Goal: Complete application form: Complete application form

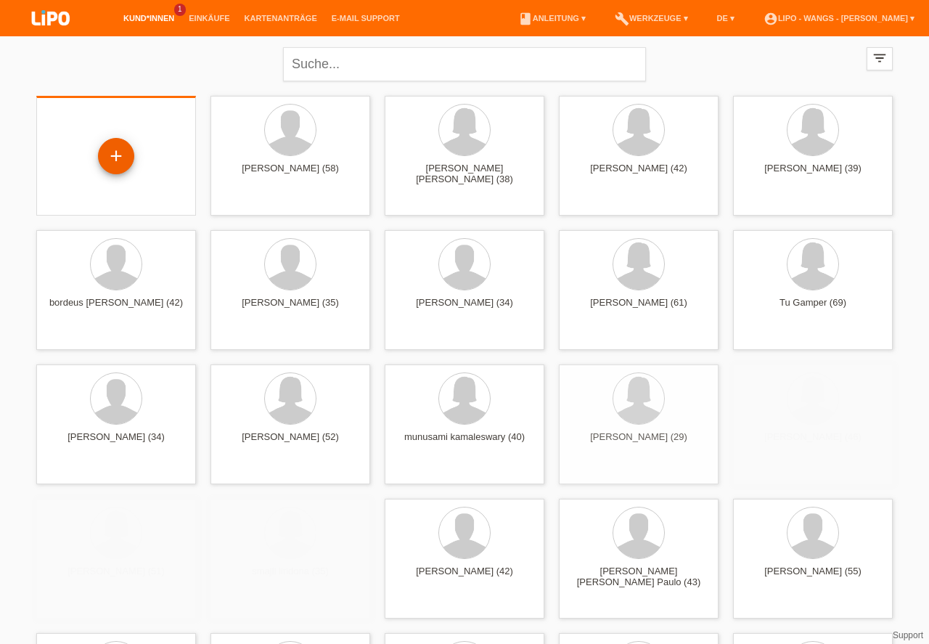
click at [118, 157] on div "+" at bounding box center [116, 156] width 35 height 25
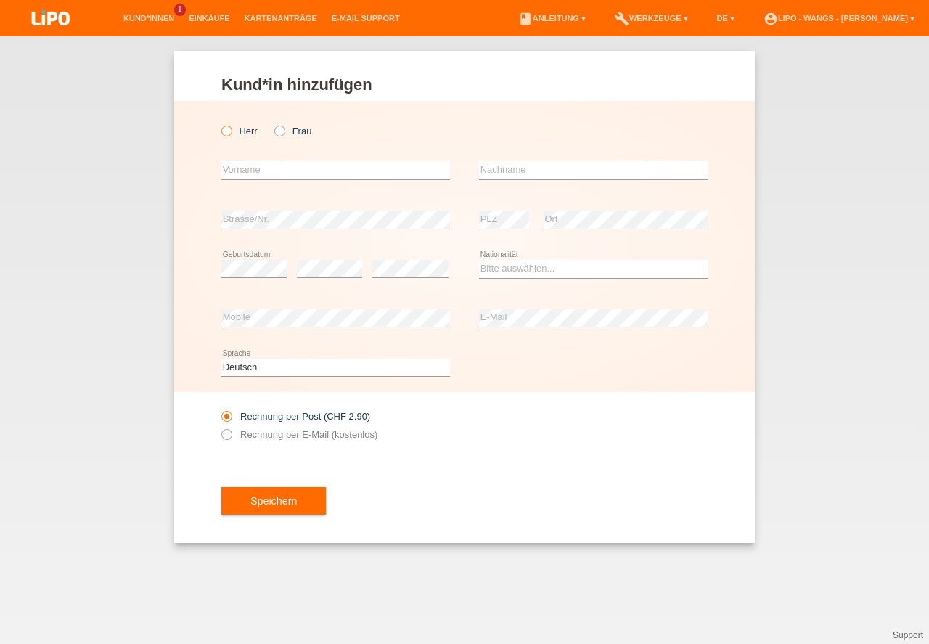
click at [219, 123] on icon at bounding box center [219, 123] width 0 height 0
click at [229, 132] on input "Herr" at bounding box center [225, 130] width 9 height 9
radio input "true"
click at [287, 173] on input "text" at bounding box center [335, 170] width 229 height 18
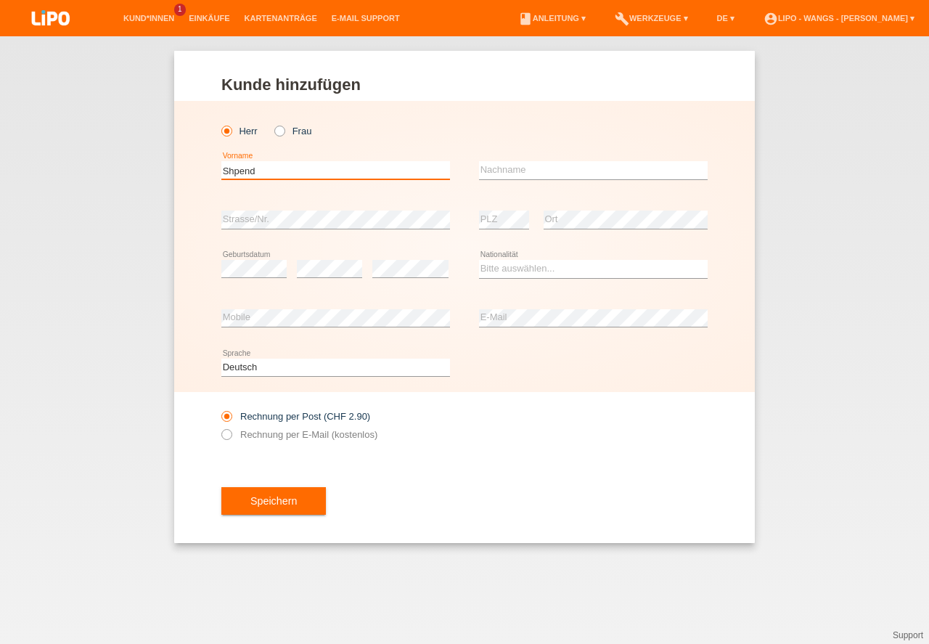
type input "Shpend"
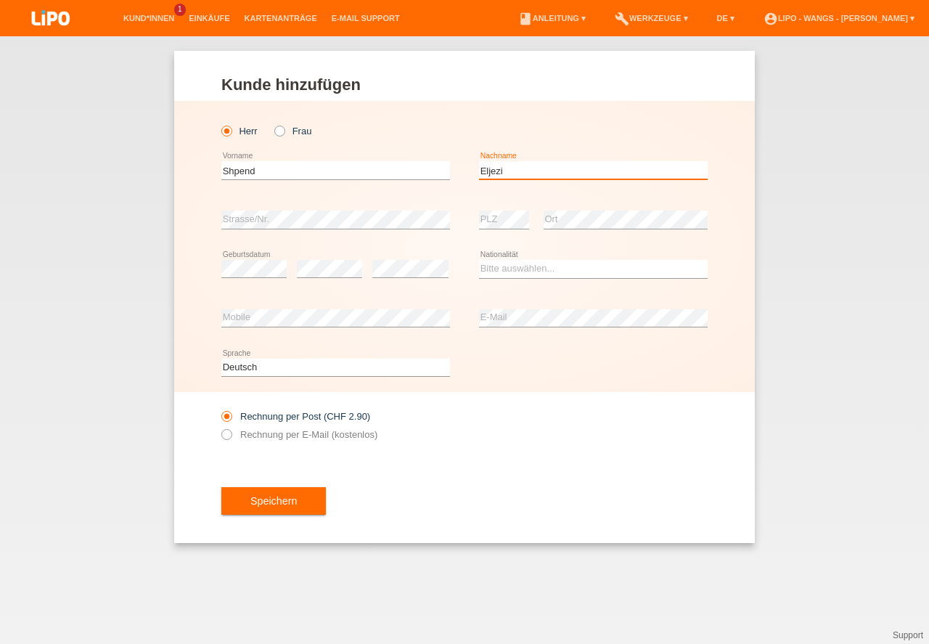
type input "Eljezi"
click at [502, 207] on div "error PLZ" at bounding box center [504, 219] width 50 height 49
click at [502, 209] on div "error PLZ" at bounding box center [504, 219] width 50 height 49
click at [519, 264] on select "Bitte auswählen... Schweiz Deutschland Liechtenstein Österreich ------------ Af…" at bounding box center [593, 268] width 229 height 17
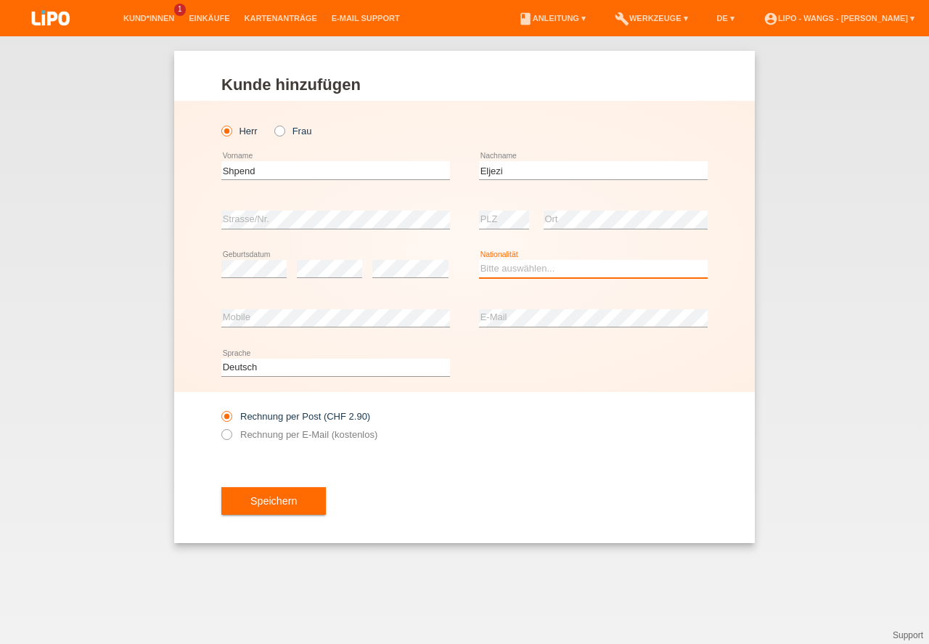
click at [519, 264] on select "Bitte auswählen... Schweiz Deutschland Liechtenstein Österreich ------------ Af…" at bounding box center [593, 268] width 229 height 17
click at [515, 271] on select "Bitte auswählen... Schweiz Deutschland Liechtenstein Österreich ------------ Af…" at bounding box center [593, 268] width 229 height 17
select select "MK"
click at [0, 0] on option "Mazedonien" at bounding box center [0, 0] width 0 height 0
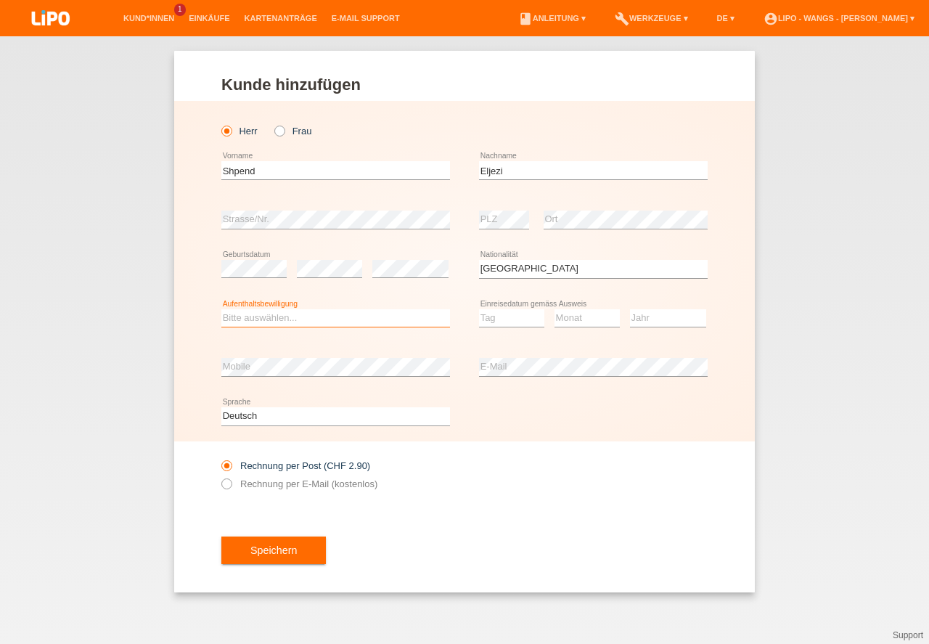
click at [316, 317] on select "Bitte auswählen... C B B - Flüchtlingsstatus Andere" at bounding box center [335, 317] width 229 height 17
select select "C"
click at [0, 0] on option "C" at bounding box center [0, 0] width 0 height 0
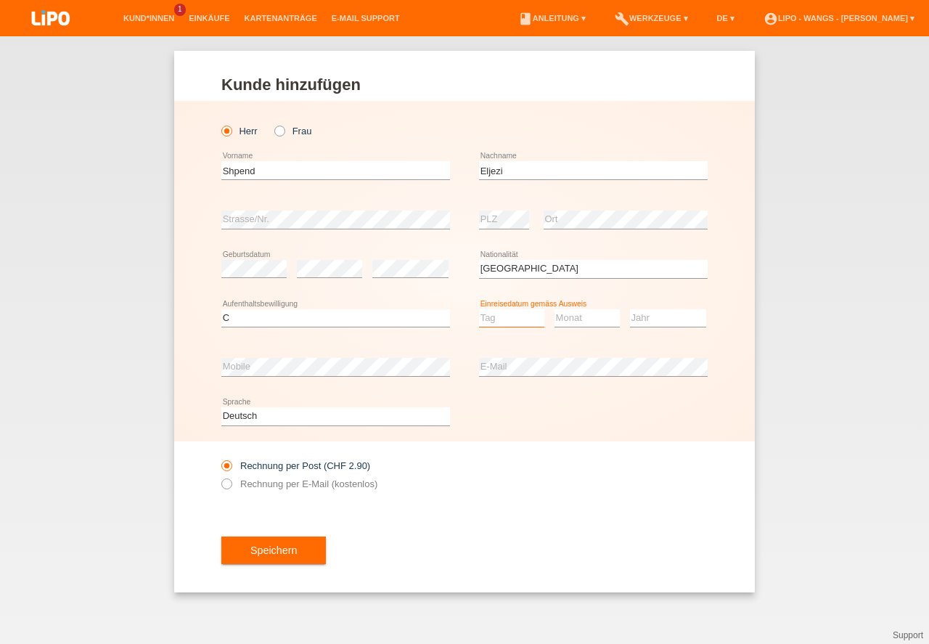
click at [498, 316] on select "Tag 01 02 03 04 05 06 07 08 09 10 11" at bounding box center [511, 317] width 65 height 17
select select "03"
click at [0, 0] on option "03" at bounding box center [0, 0] width 0 height 0
click at [579, 316] on select "Monat 01 02 03 04 05 06 07 08 09 10 11" at bounding box center [586, 317] width 65 height 17
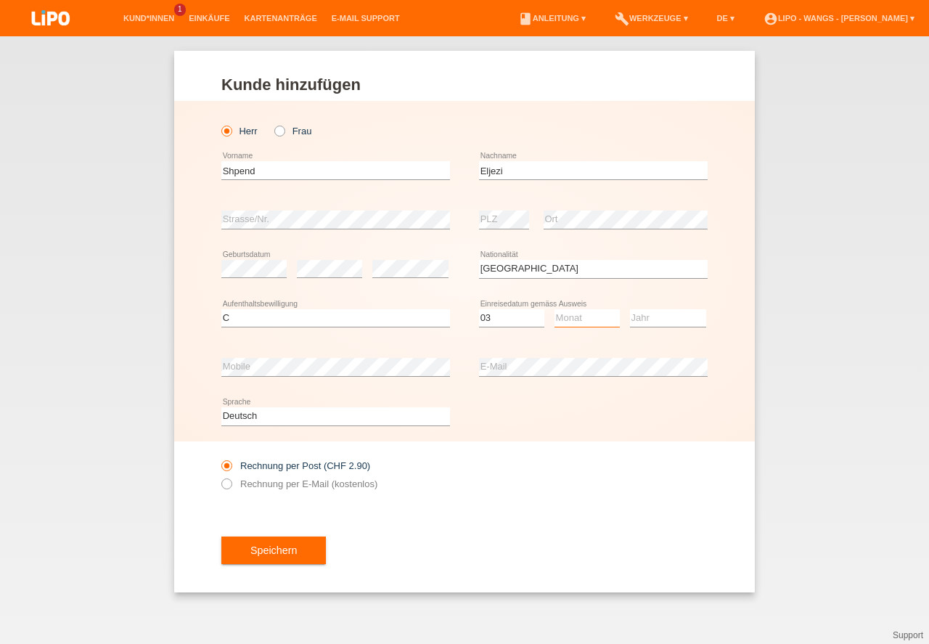
click at [583, 321] on select "Monat 01 02 03 04 05 06 07 08 09 10 11" at bounding box center [586, 317] width 65 height 17
select select "08"
click at [0, 0] on option "08" at bounding box center [0, 0] width 0 height 0
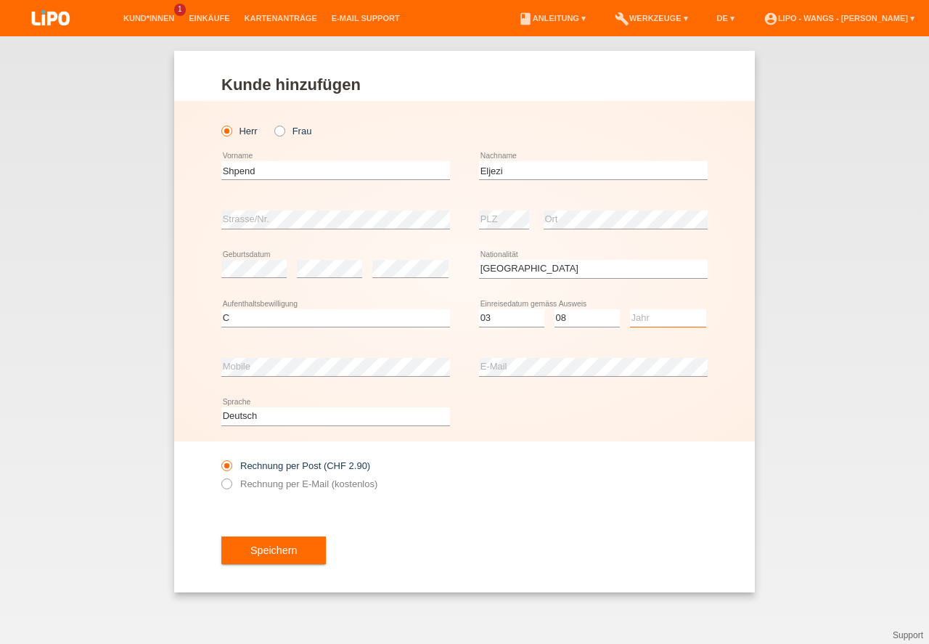
click at [657, 320] on select "Jahr 2025 2024 2023 2022 2021 2020 2019 2018 2017 2016 2015 2014 2013 2012 2011…" at bounding box center [668, 317] width 76 height 17
select select "2003"
click at [0, 0] on option "2003" at bounding box center [0, 0] width 0 height 0
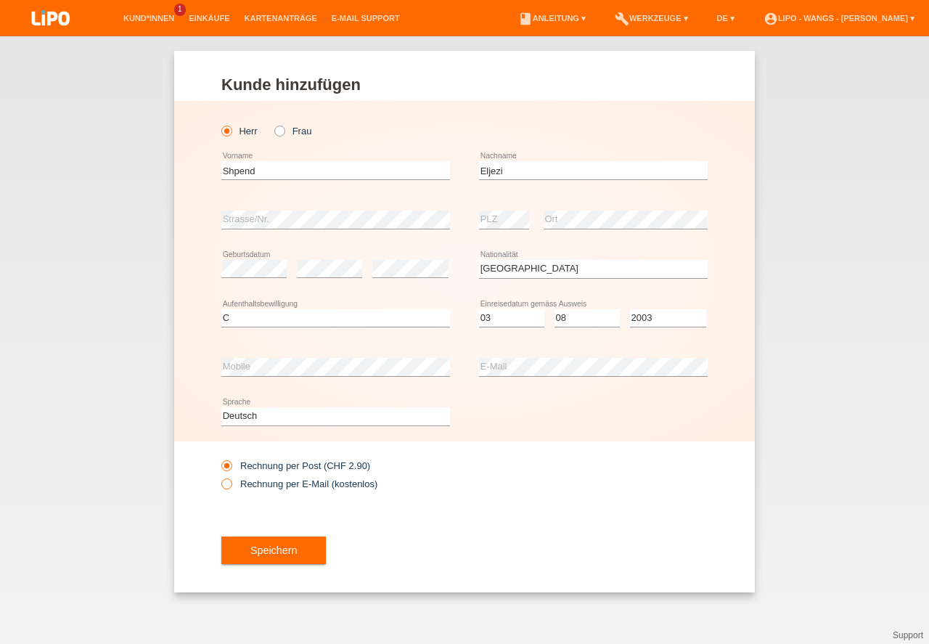
click at [219, 476] on icon at bounding box center [219, 476] width 0 height 0
click at [231, 484] on input "Rechnung per E-Mail (kostenlos)" at bounding box center [225, 487] width 9 height 18
radio input "true"
click at [219, 476] on icon at bounding box center [219, 476] width 0 height 0
click at [231, 485] on input "Rechnung per E-Mail (kostenlos)" at bounding box center [225, 487] width 9 height 18
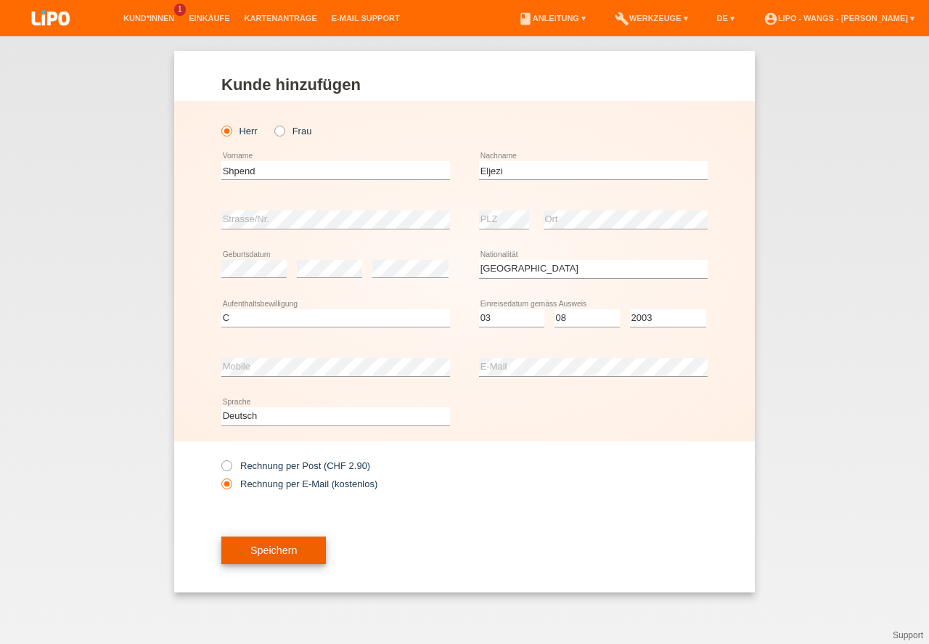
click at [275, 554] on button "Speichern" at bounding box center [273, 550] width 104 height 28
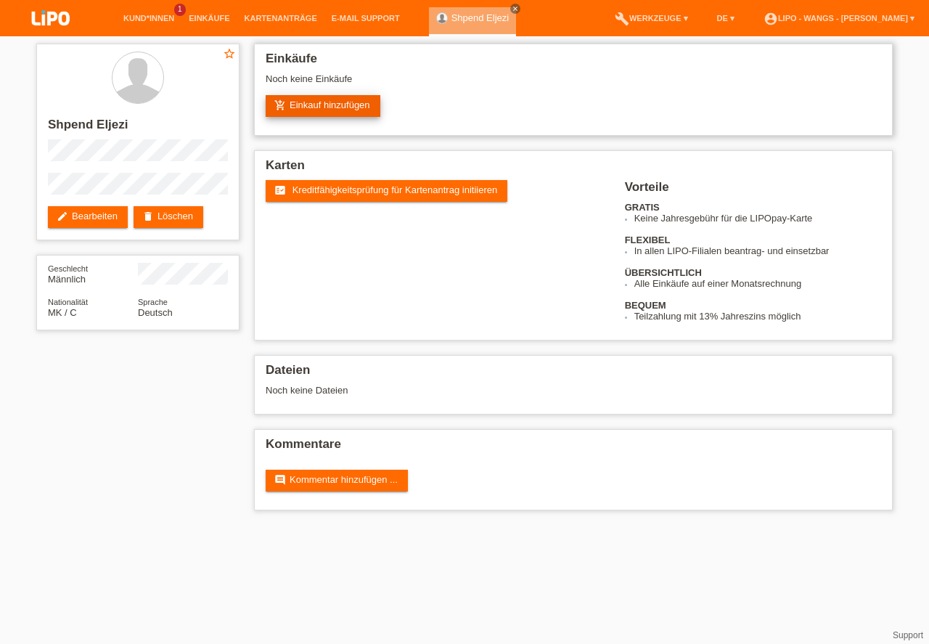
click at [340, 104] on link "add_shopping_cart Einkauf hinzufügen" at bounding box center [323, 106] width 115 height 22
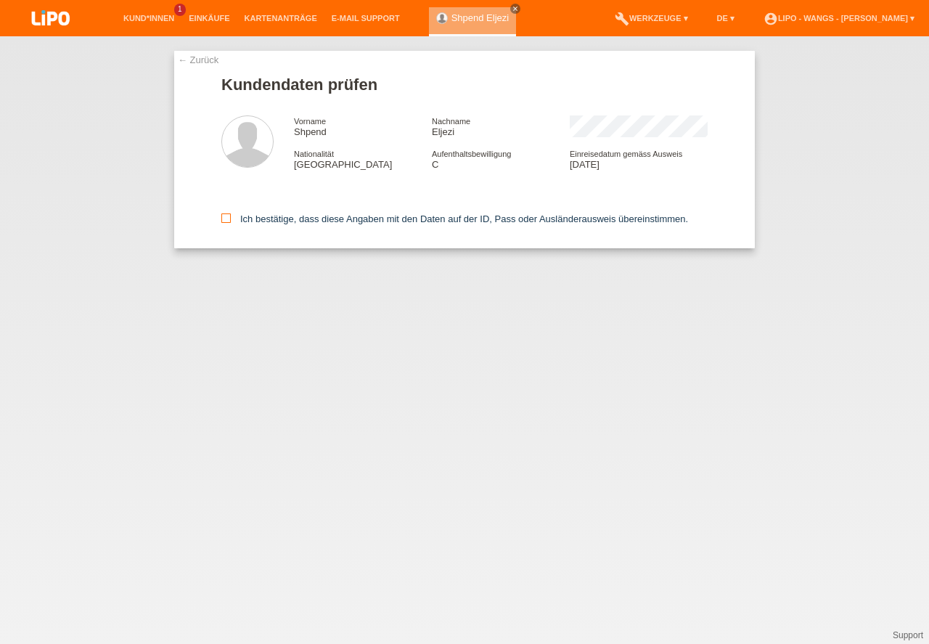
click at [226, 218] on icon at bounding box center [225, 217] width 9 height 9
click at [226, 218] on input "Ich bestätige, dass diese Angaben mit den Daten auf der ID, Pass oder Ausländer…" at bounding box center [225, 217] width 9 height 9
click at [228, 218] on icon at bounding box center [225, 217] width 9 height 9
click at [228, 219] on icon at bounding box center [225, 217] width 9 height 9
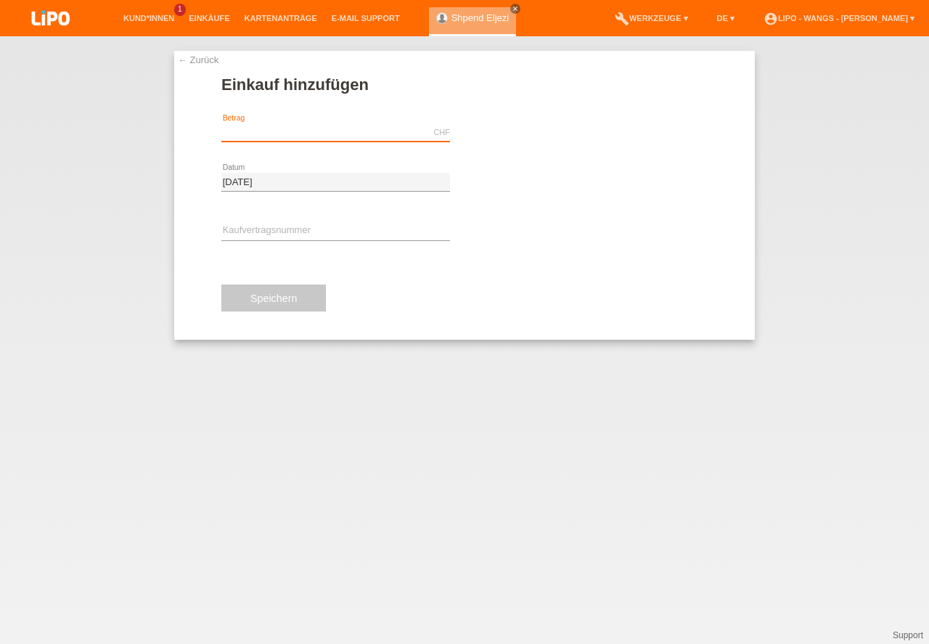
click at [300, 126] on input "text" at bounding box center [335, 132] width 229 height 18
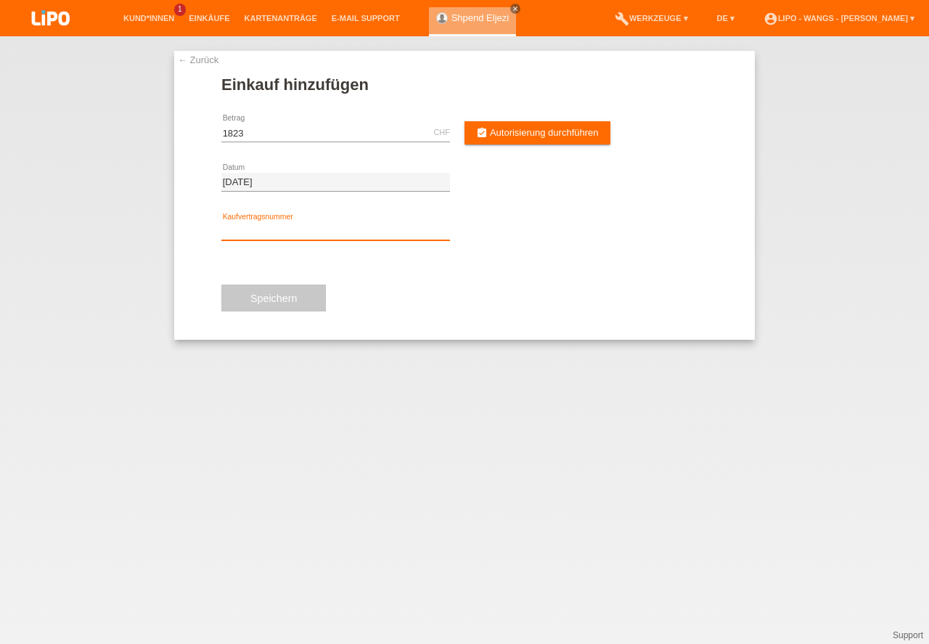
click at [287, 229] on input "text" at bounding box center [335, 231] width 229 height 18
type input "1823.00"
click at [288, 230] on input "text" at bounding box center [335, 231] width 229 height 18
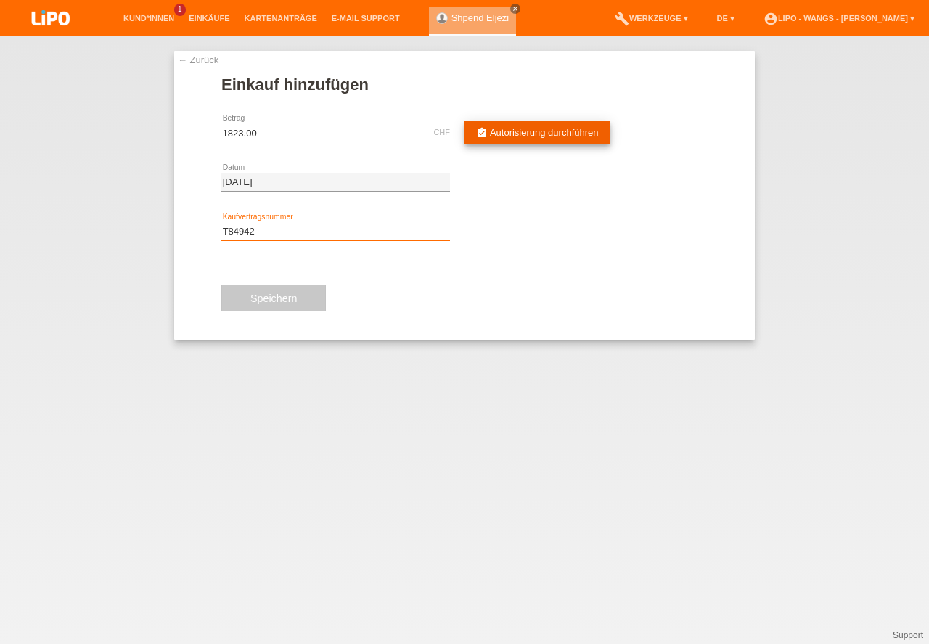
type input "T84942"
click at [508, 129] on span "Autorisierung durchführen" at bounding box center [544, 132] width 109 height 11
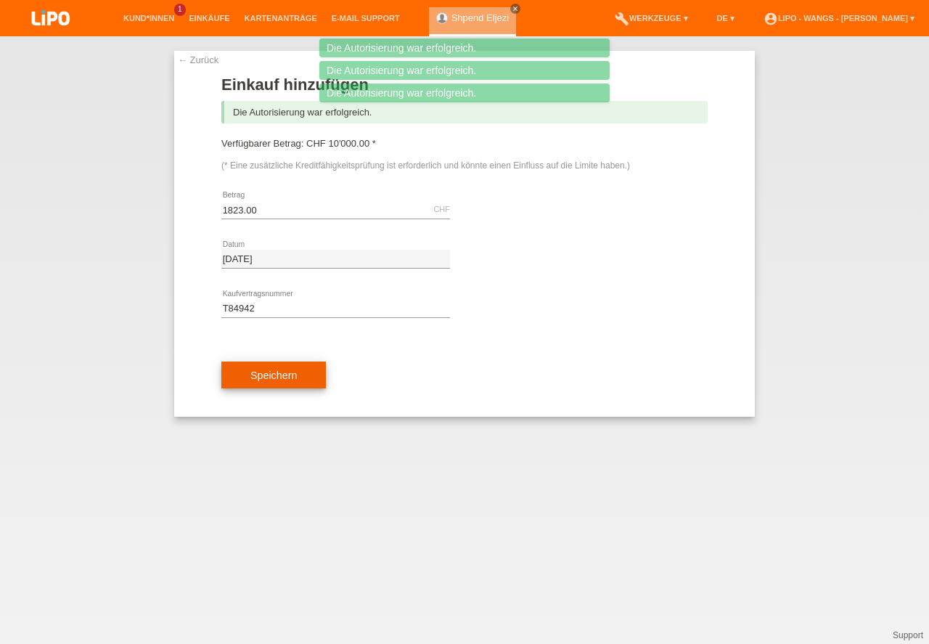
click at [260, 373] on button "Speichern" at bounding box center [273, 375] width 104 height 28
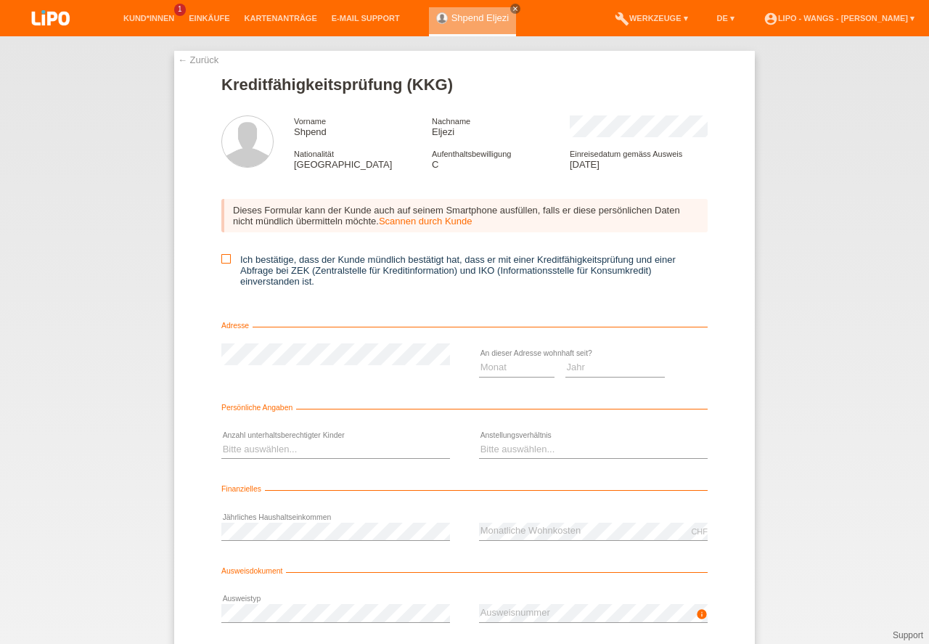
click at [225, 261] on icon at bounding box center [225, 258] width 9 height 9
click at [225, 261] on input "Ich bestätige, dass der Kunde mündlich bestätigt hat, dass er mit einer Kreditf…" at bounding box center [225, 258] width 9 height 9
checkbox input "true"
click at [488, 364] on select "Monat 01 02 03 04 05 06 07 08 09 10" at bounding box center [516, 366] width 75 height 17
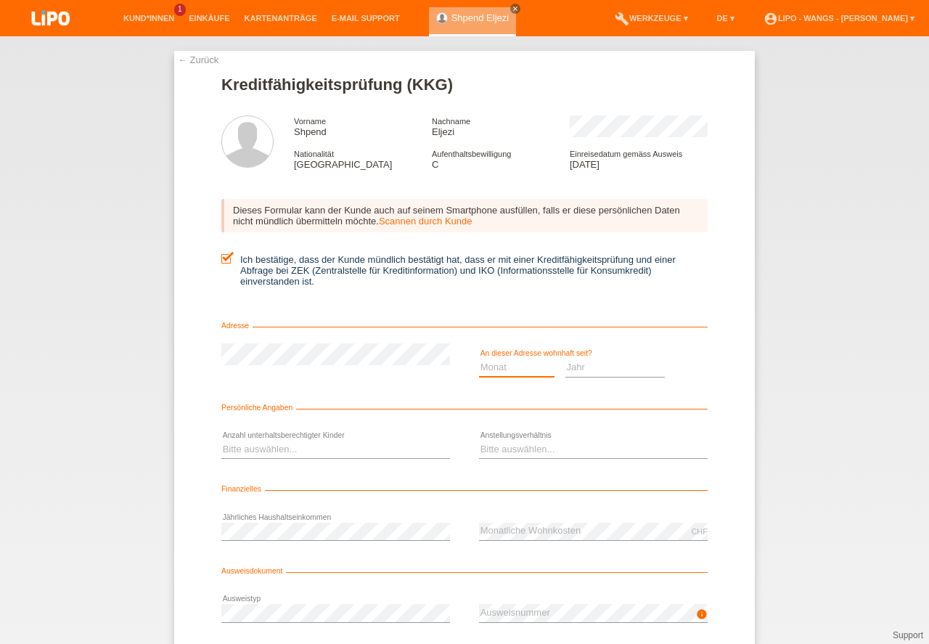
click at [488, 365] on select "Monat 01 02 03 04 05 06 07 08 09 10" at bounding box center [516, 366] width 75 height 17
select select "07"
click at [0, 0] on option "07" at bounding box center [0, 0] width 0 height 0
click at [500, 466] on div "Bitte auswählen... Unbefristet Befristet Lehrling/Student Pensioniert Nicht arb…" at bounding box center [593, 449] width 229 height 49
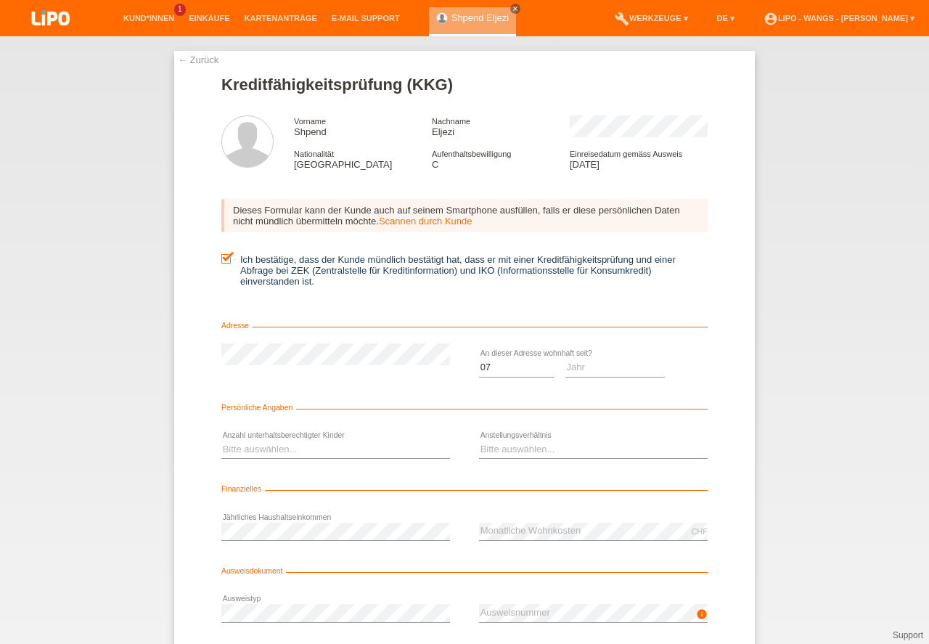
click at [500, 466] on div "Bitte auswählen... Unbefristet Befristet Lehrling/Student Pensioniert Nicht arb…" at bounding box center [593, 449] width 229 height 49
click at [578, 367] on select "Jahr 2025 2024 2023 2022 2021 2020 2019 2018 2017 2016 2015 2014 2013 2012 2011…" at bounding box center [615, 366] width 100 height 17
select select "2023"
click at [0, 0] on option "2023" at bounding box center [0, 0] width 0 height 0
click at [588, 418] on form "Kreditfähigkeitsprüfung (KKG) Vorname Shpend Nachname Eljezi Nationalität Mazed…" at bounding box center [464, 398] width 486 height 646
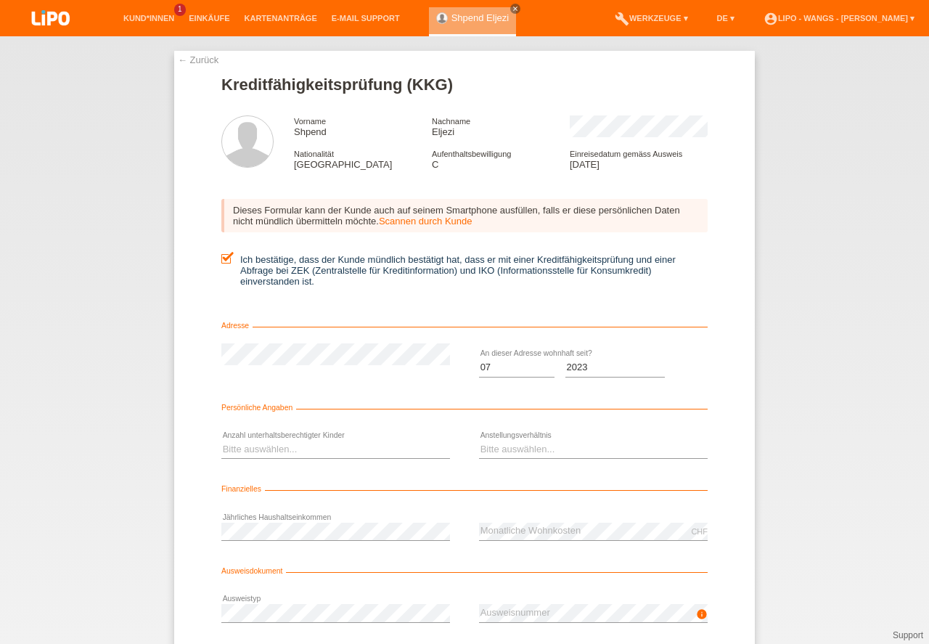
click at [588, 418] on form "Kreditfähigkeitsprüfung (KKG) Vorname Shpend Nachname Eljezi Nationalität Mazed…" at bounding box center [464, 398] width 486 height 646
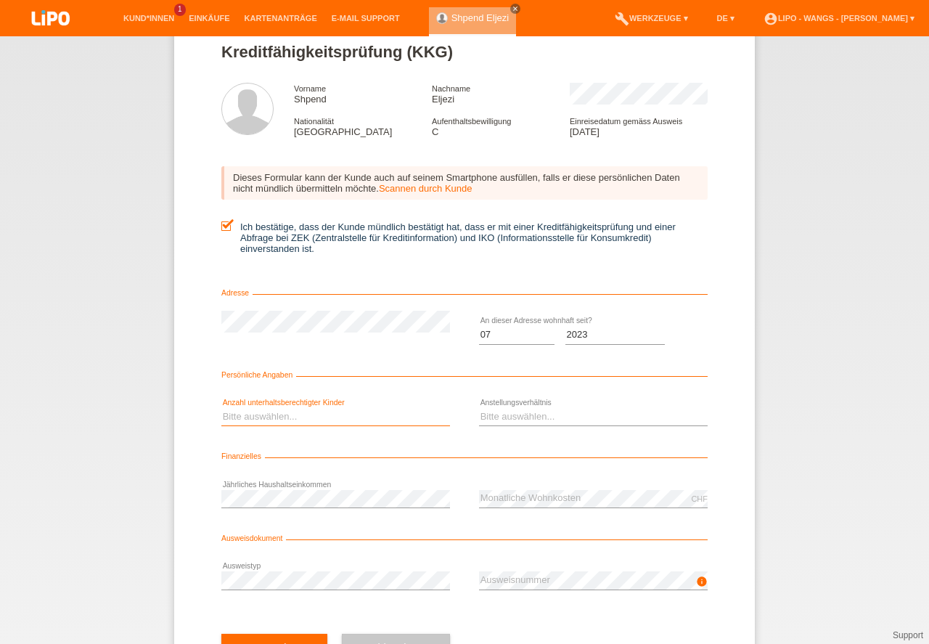
click at [265, 414] on select "Bitte auswählen... 0 1 2 3 4 5 6 7 8 9" at bounding box center [335, 416] width 229 height 17
select select "2"
click at [0, 0] on option "2" at bounding box center [0, 0] width 0 height 0
click at [513, 416] on select "Bitte auswählen... Unbefristet Befristet Lehrling/Student Pensioniert Nicht arb…" at bounding box center [593, 416] width 229 height 17
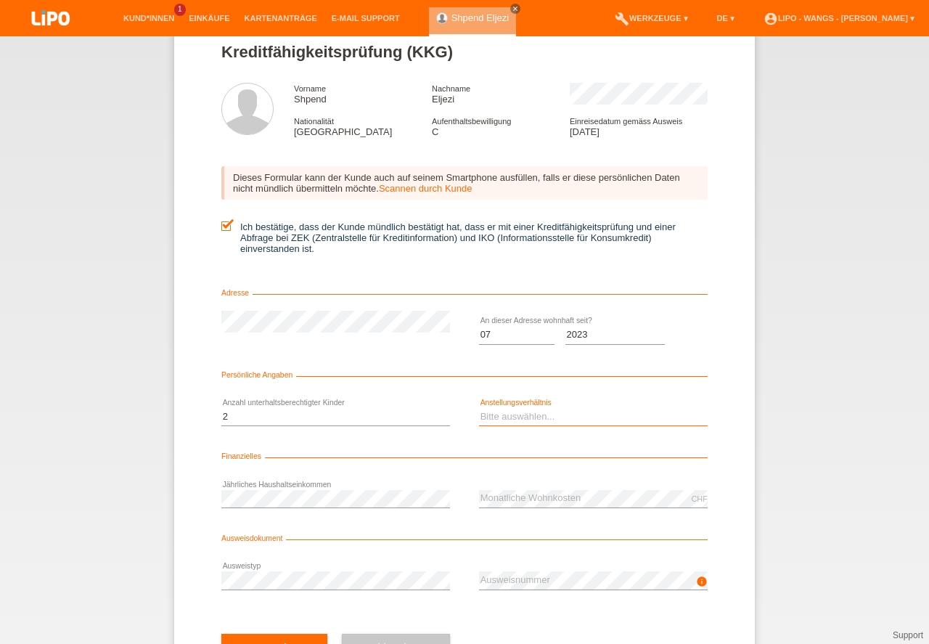
click at [514, 416] on select "Bitte auswählen... Unbefristet Befristet Lehrling/Student Pensioniert Nicht arb…" at bounding box center [593, 416] width 229 height 17
select select "UNLIMITED"
click at [0, 0] on option "Unbefristet" at bounding box center [0, 0] width 0 height 0
click at [504, 445] on form "Kreditfähigkeitsprüfung (KKG) Vorname Shpend Nachname Eljezi Nationalität Mazed…" at bounding box center [464, 366] width 486 height 646
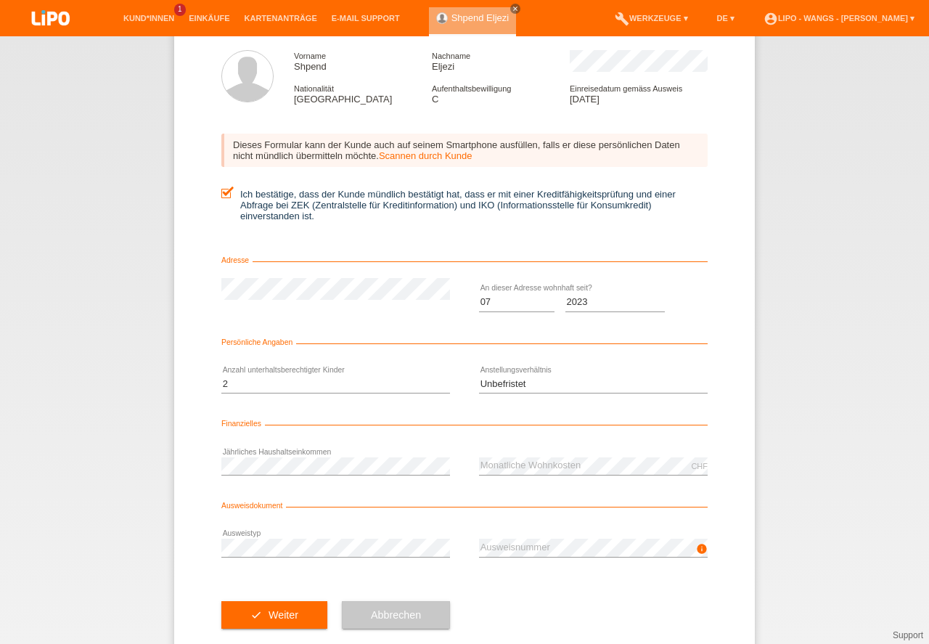
scroll to position [96, 0]
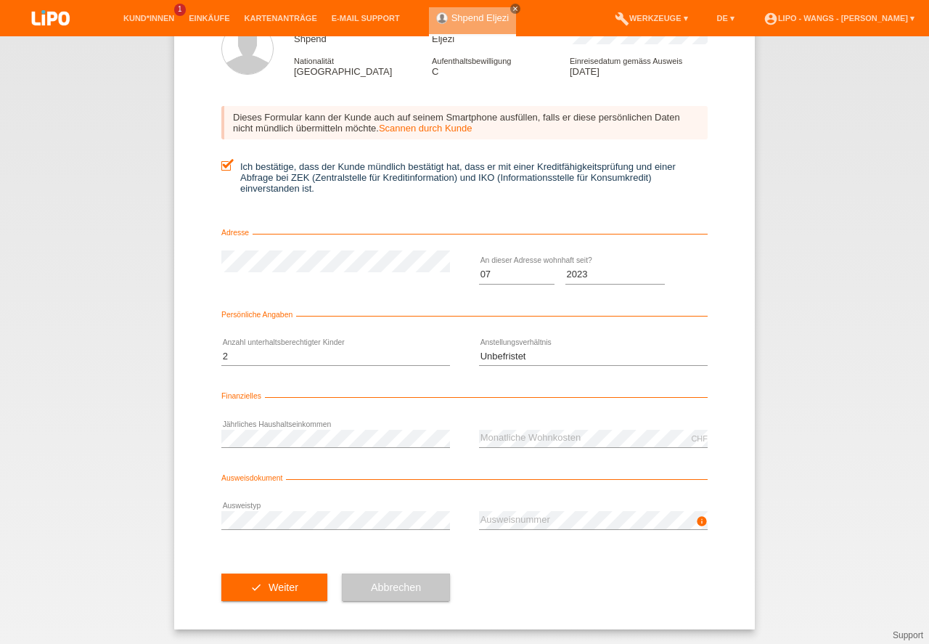
click at [250, 546] on div "check Weiter" at bounding box center [274, 587] width 106 height 84
click at [283, 588] on button "check Weiter" at bounding box center [274, 587] width 106 height 28
click at [0, 0] on div at bounding box center [0, 0] width 0 height 0
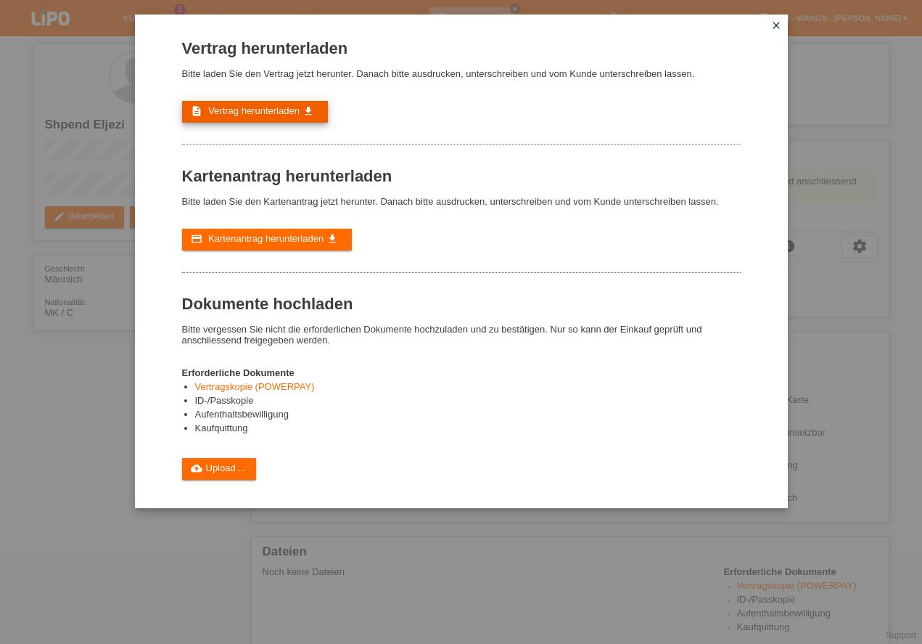
click at [288, 116] on span "Vertrag herunterladen" at bounding box center [253, 110] width 91 height 11
click at [287, 116] on span "Vertrag herunterladen" at bounding box center [253, 110] width 91 height 11
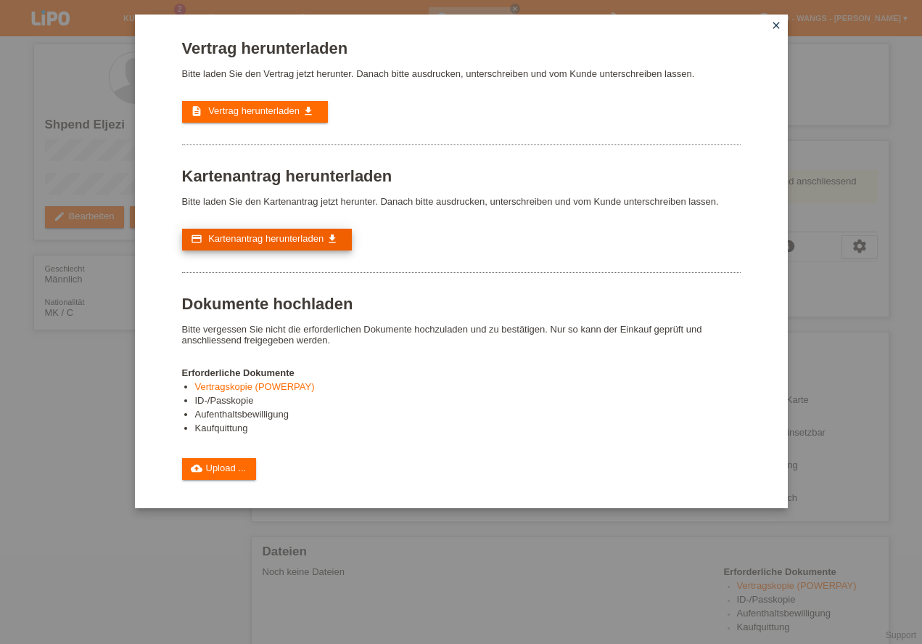
click at [255, 237] on span "Kartenantrag herunterladen" at bounding box center [265, 238] width 115 height 11
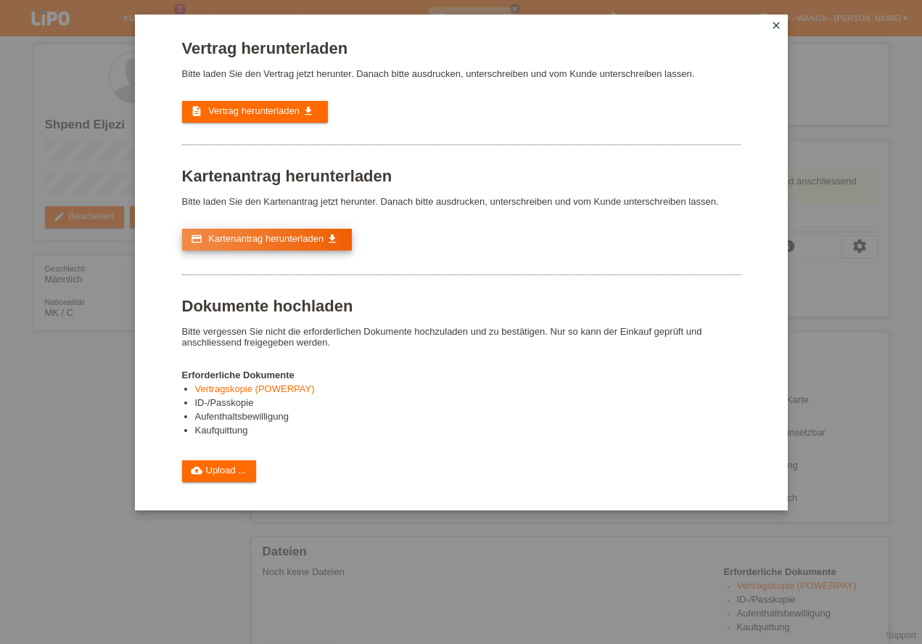
click at [255, 237] on span "Kartenantrag herunterladen" at bounding box center [265, 238] width 115 height 11
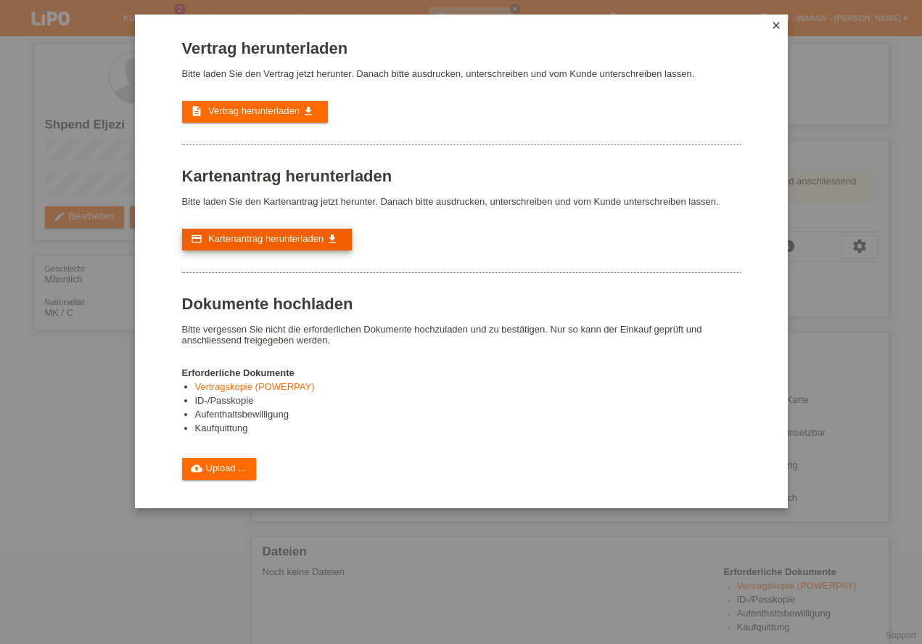
click at [255, 237] on span "Kartenantrag herunterladen" at bounding box center [265, 238] width 115 height 11
click at [219, 467] on link "cloud_upload Upload ..." at bounding box center [219, 469] width 75 height 22
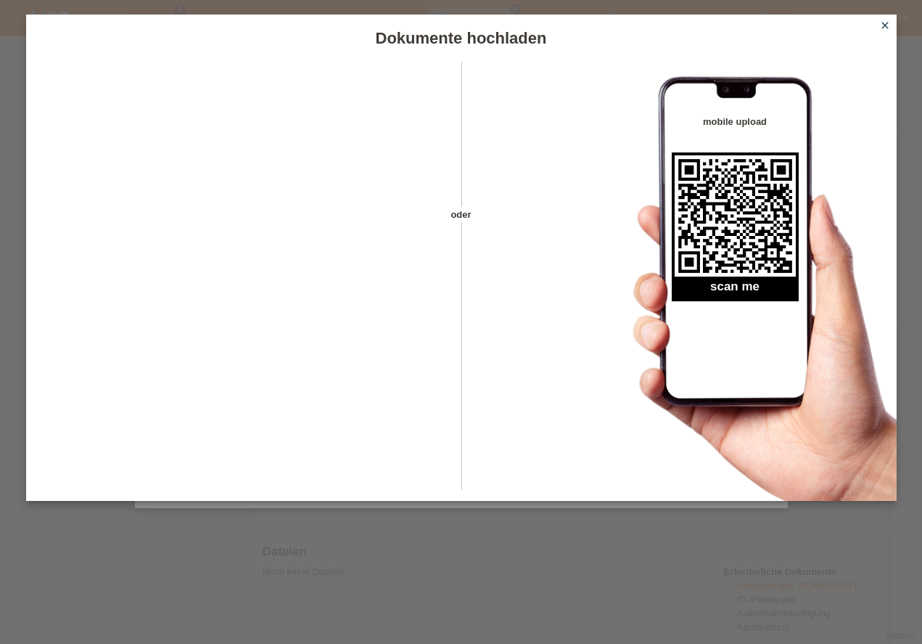
click at [886, 22] on icon "close" at bounding box center [885, 26] width 12 height 12
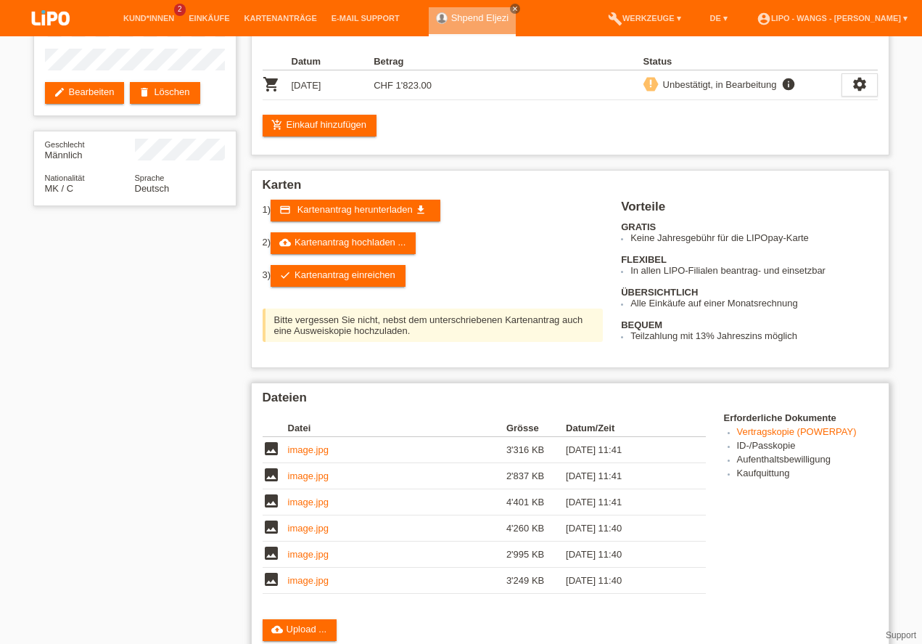
scroll to position [165, 0]
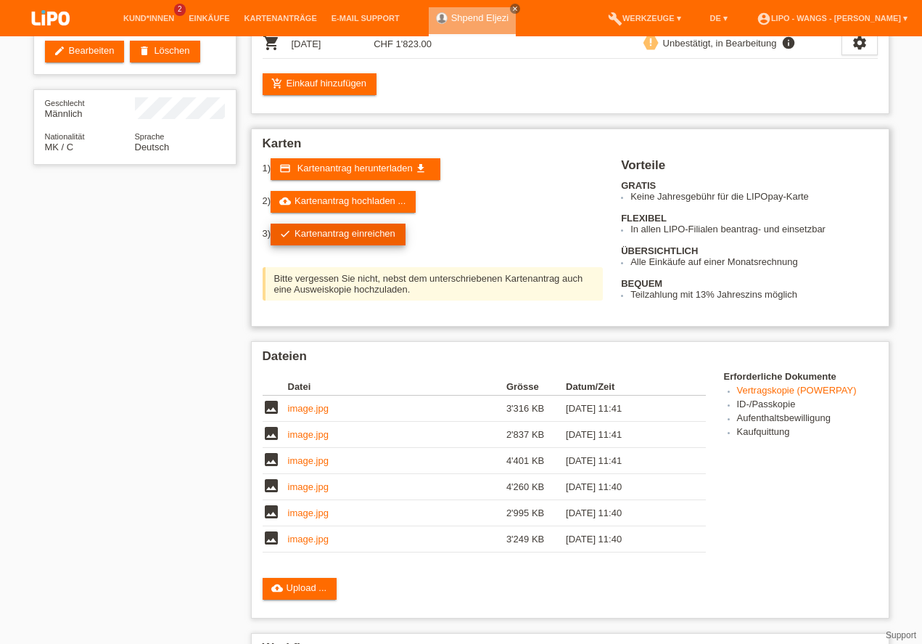
click at [316, 232] on link "check Kartenantrag einreichen" at bounding box center [338, 234] width 135 height 22
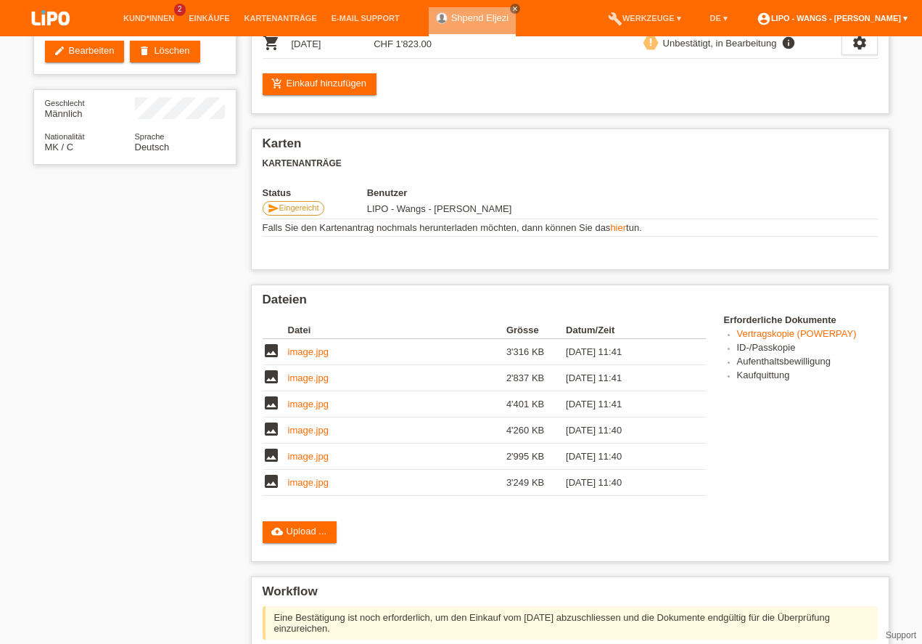
click at [850, 14] on link "account_circle LIPO - Wangs - [PERSON_NAME] ▾" at bounding box center [831, 18] width 165 height 9
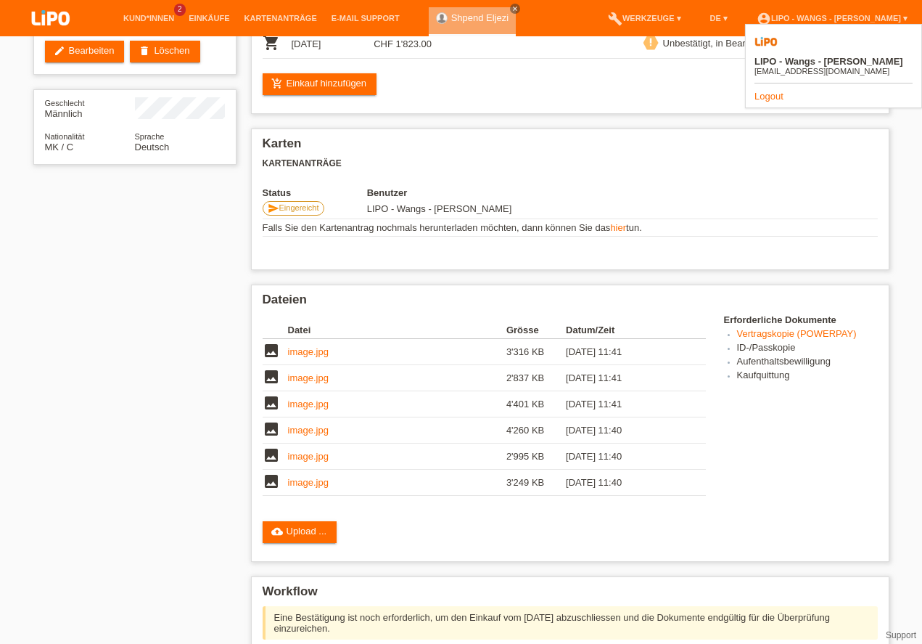
click at [768, 91] on link "Logout" at bounding box center [769, 96] width 29 height 11
